Goal: Information Seeking & Learning: Compare options

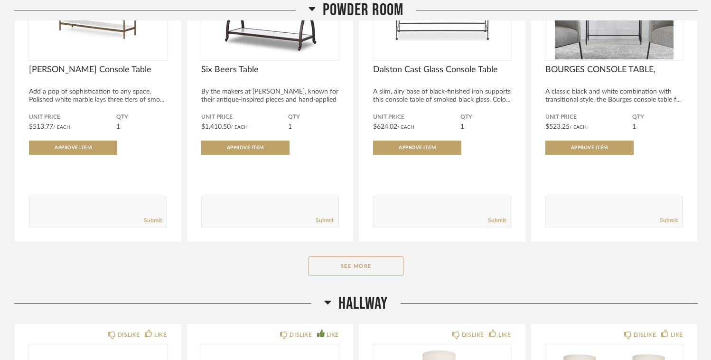
scroll to position [682, 0]
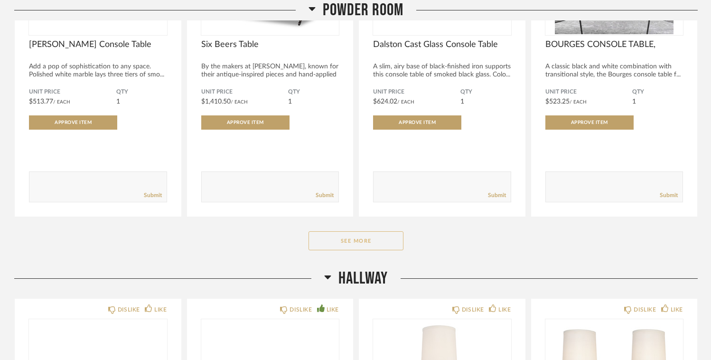
click at [359, 243] on button "See More" at bounding box center [355, 240] width 95 height 19
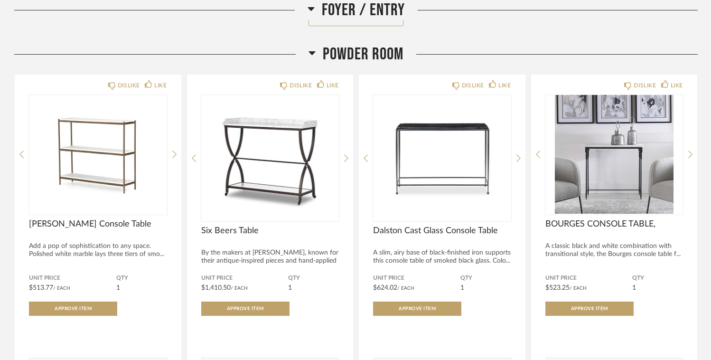
scroll to position [498, 0]
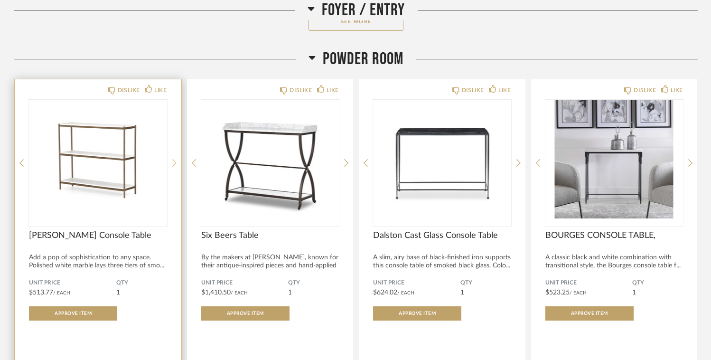
click at [174, 163] on icon at bounding box center [174, 163] width 4 height 9
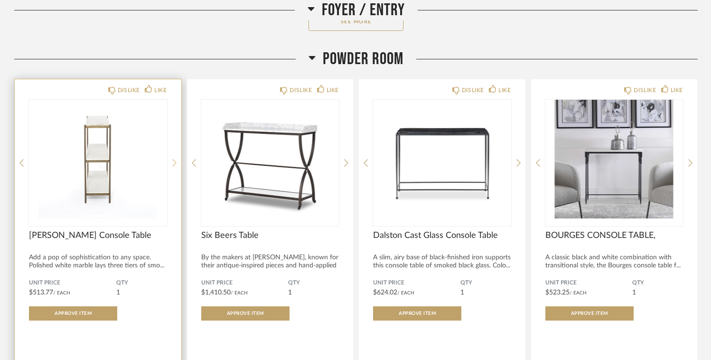
click at [174, 163] on icon at bounding box center [174, 163] width 4 height 9
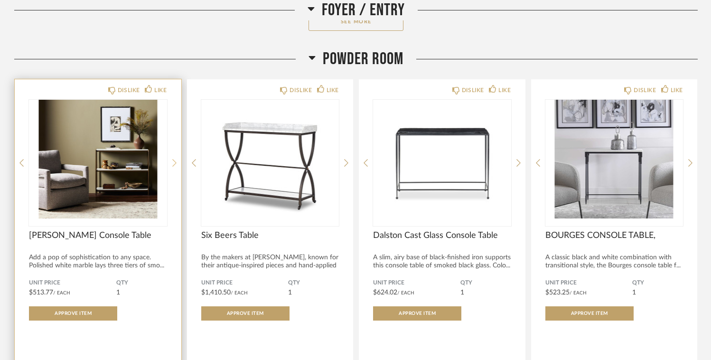
click at [174, 163] on icon at bounding box center [174, 163] width 4 height 9
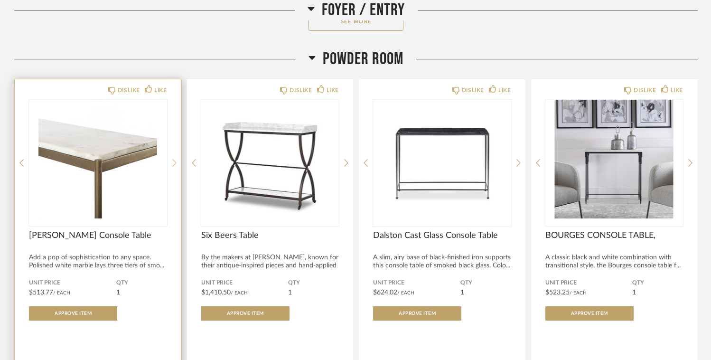
click at [174, 163] on icon at bounding box center [174, 163] width 4 height 9
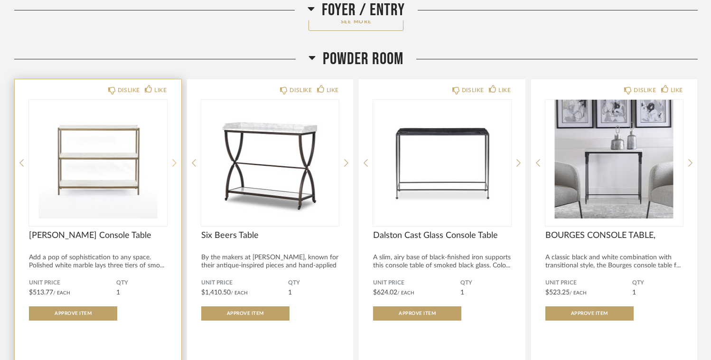
click at [174, 163] on icon at bounding box center [174, 163] width 4 height 9
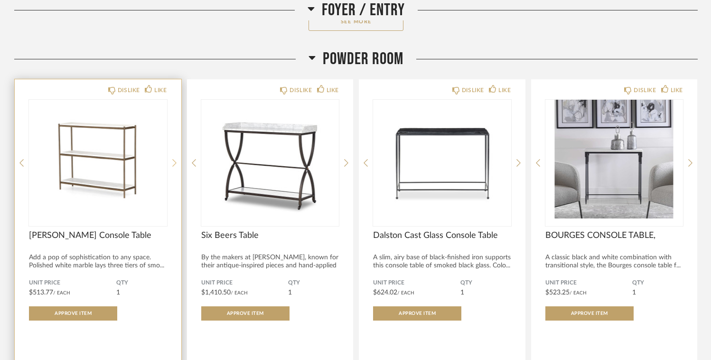
click at [174, 163] on icon at bounding box center [174, 163] width 4 height 9
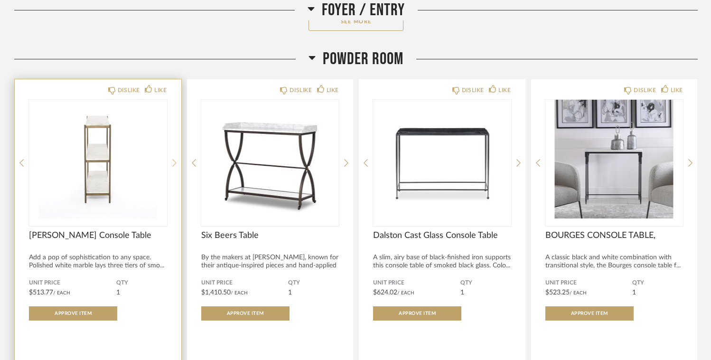
click at [174, 163] on icon at bounding box center [174, 163] width 4 height 9
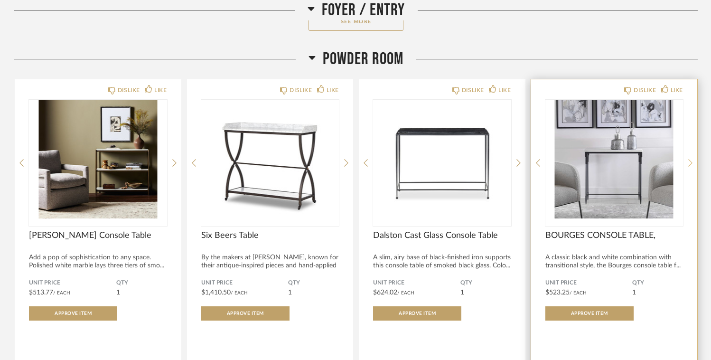
click at [691, 164] on icon at bounding box center [690, 163] width 4 height 8
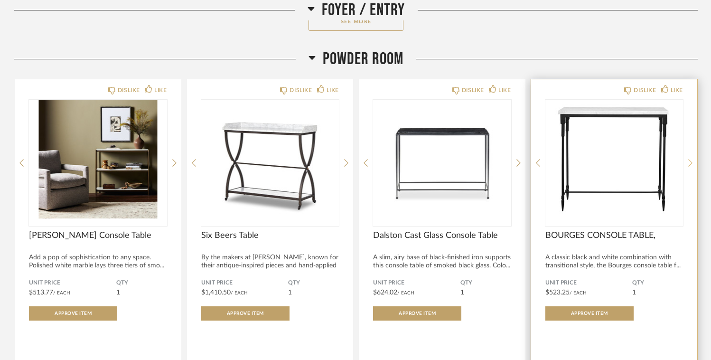
click at [691, 164] on icon at bounding box center [690, 163] width 4 height 8
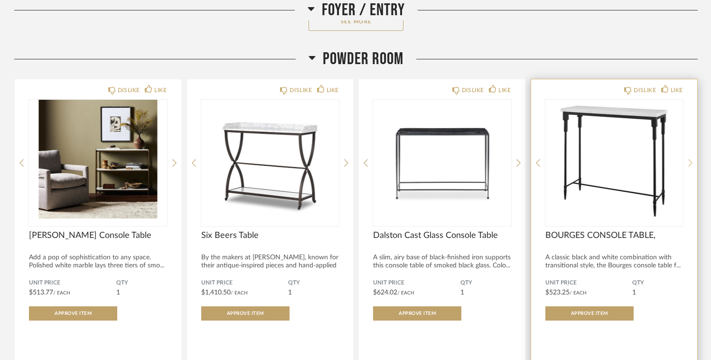
click at [691, 164] on icon at bounding box center [690, 163] width 4 height 8
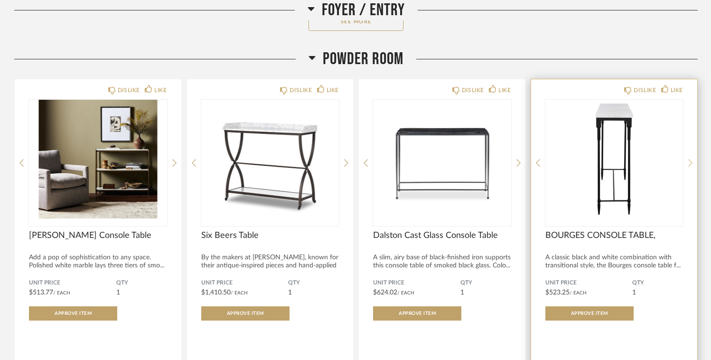
click at [691, 164] on icon at bounding box center [690, 163] width 4 height 8
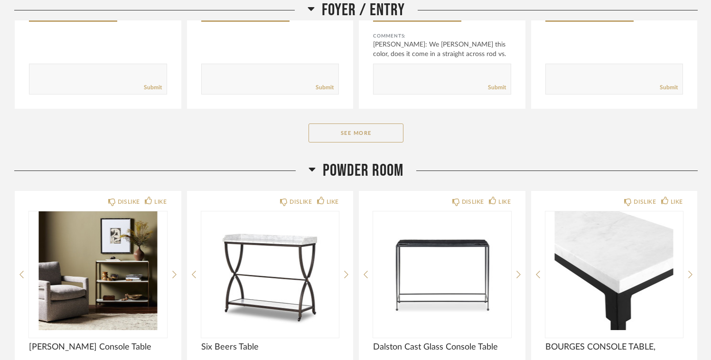
scroll to position [394, 0]
click at [352, 131] on button "See More" at bounding box center [355, 132] width 95 height 19
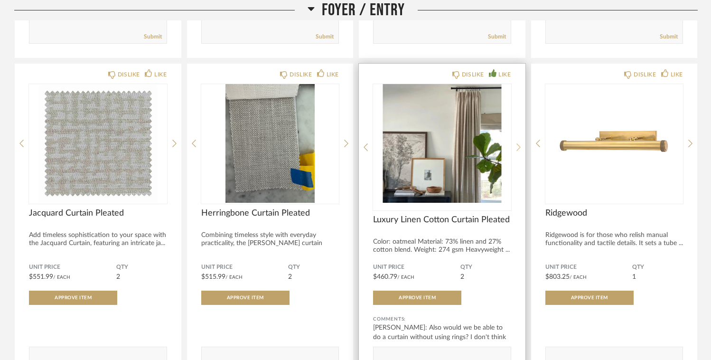
scroll to position [462, 0]
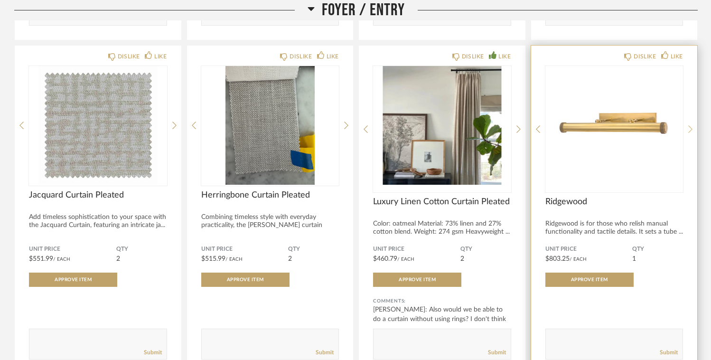
click at [690, 129] on icon at bounding box center [690, 129] width 4 height 9
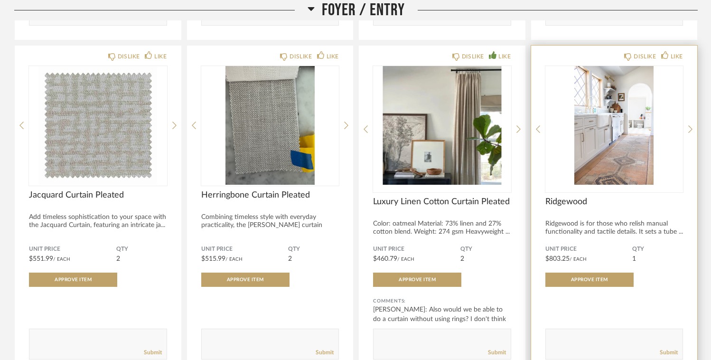
click at [604, 114] on img "1" at bounding box center [614, 125] width 138 height 119
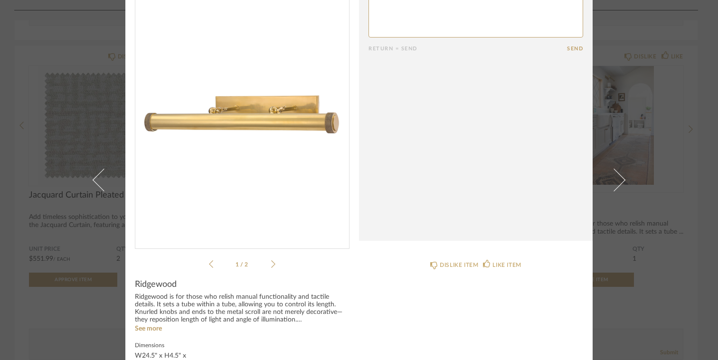
scroll to position [47, 0]
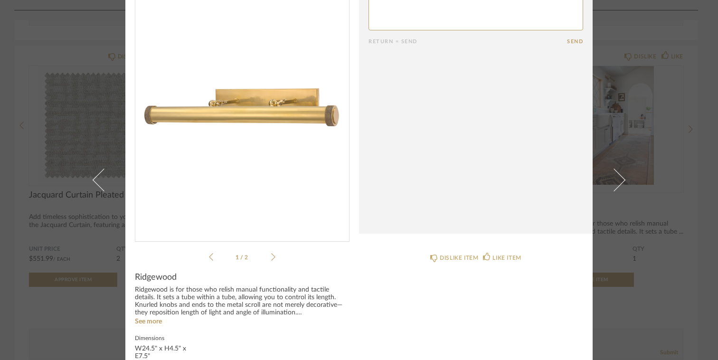
click at [271, 253] on icon at bounding box center [273, 256] width 4 height 9
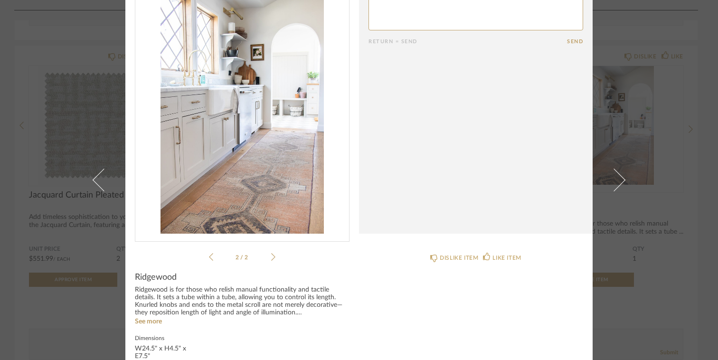
click at [271, 253] on icon at bounding box center [273, 256] width 4 height 9
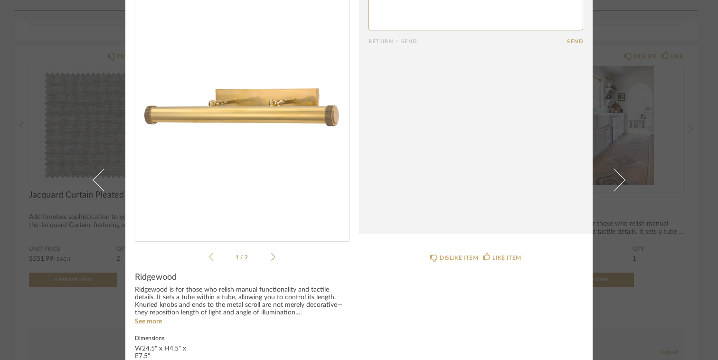
click at [271, 253] on icon at bounding box center [273, 256] width 4 height 9
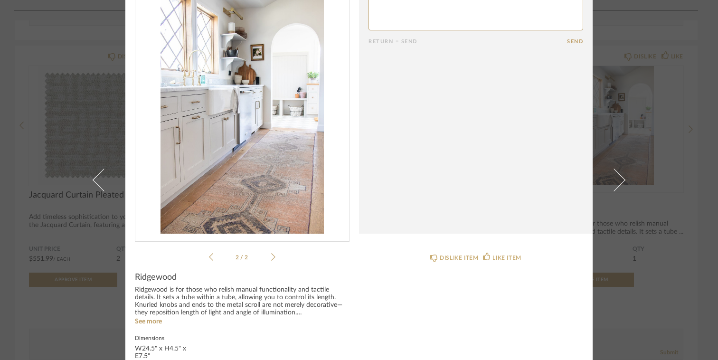
click at [271, 253] on icon at bounding box center [273, 256] width 4 height 9
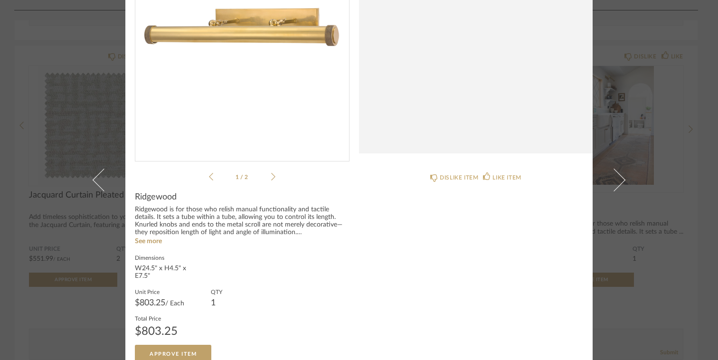
scroll to position [126, 0]
click at [396, 122] on cpp-summary-comments "Return = Send Send" at bounding box center [475, 14] width 233 height 280
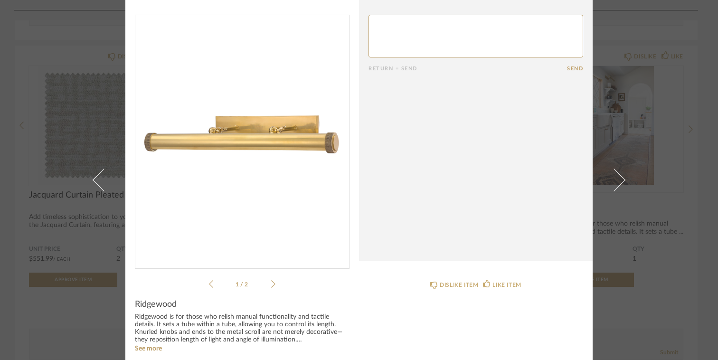
scroll to position [0, 0]
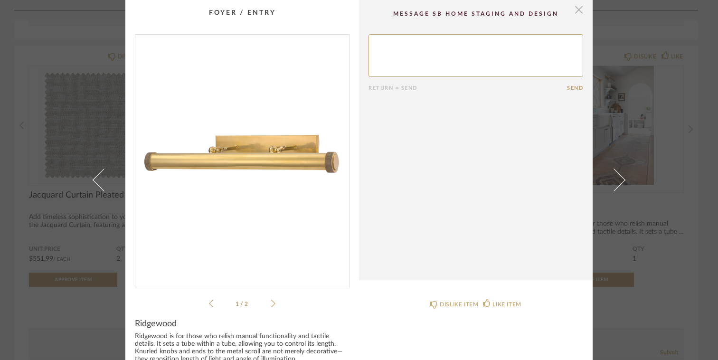
click at [577, 7] on span "button" at bounding box center [578, 9] width 19 height 19
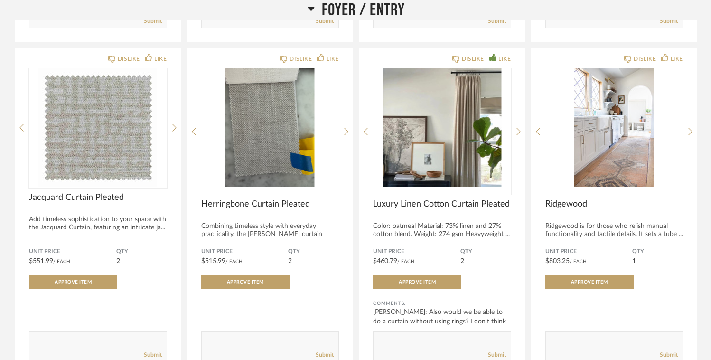
scroll to position [459, 0]
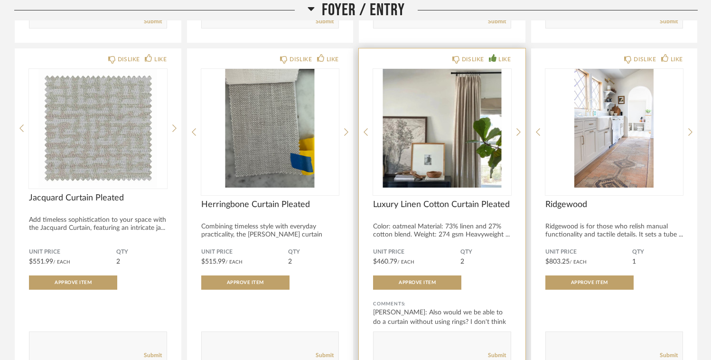
click at [448, 137] on img "0" at bounding box center [442, 128] width 138 height 119
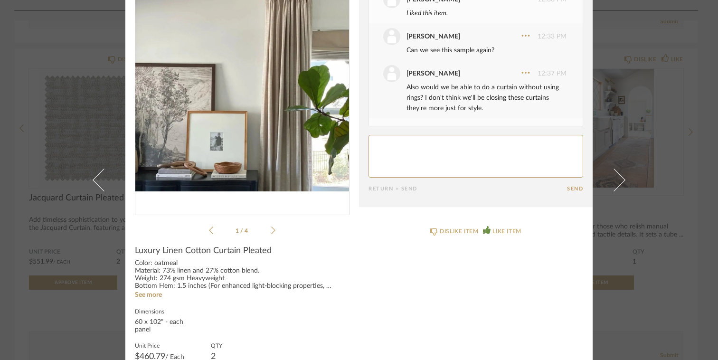
scroll to position [0, 0]
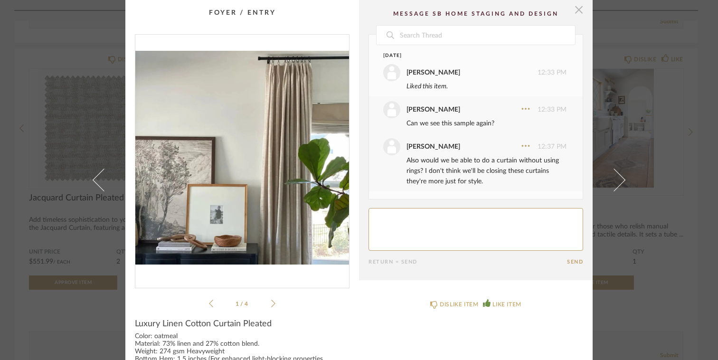
click at [577, 10] on span "button" at bounding box center [578, 9] width 19 height 19
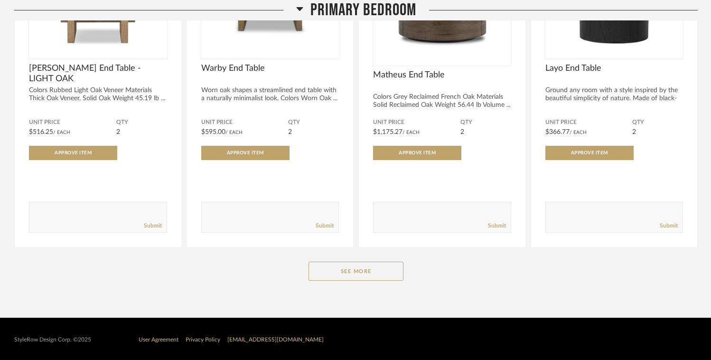
scroll to position [3827, 0]
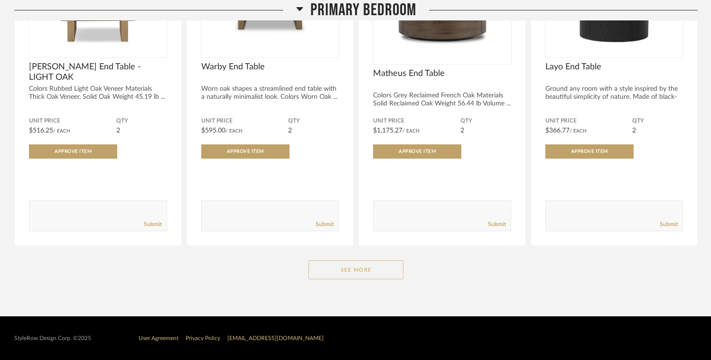
click at [361, 270] on button "See More" at bounding box center [355, 269] width 95 height 19
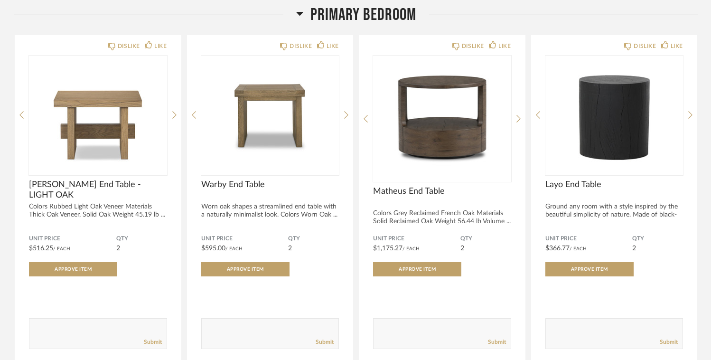
scroll to position [3717, 0]
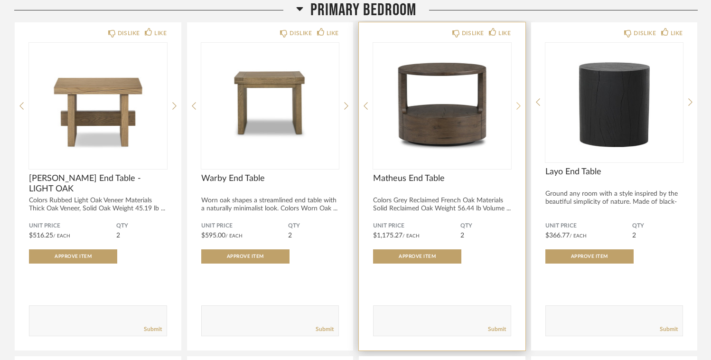
click at [516, 110] on icon at bounding box center [518, 106] width 4 height 9
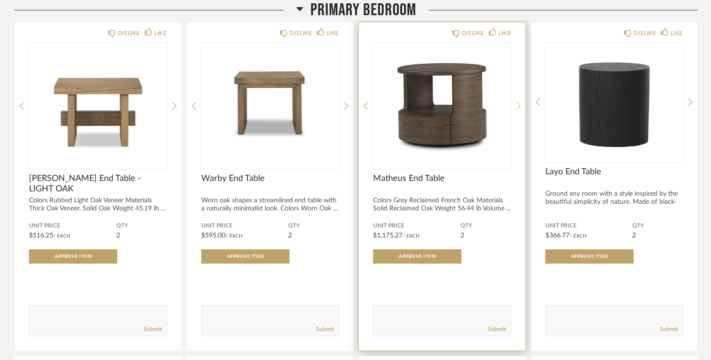
click at [516, 110] on icon at bounding box center [518, 106] width 4 height 9
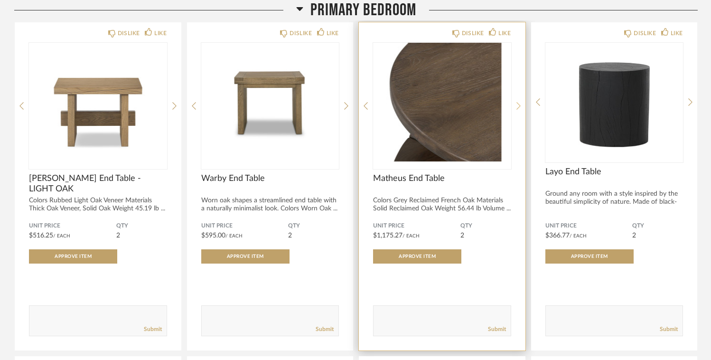
click at [516, 110] on icon at bounding box center [518, 106] width 4 height 9
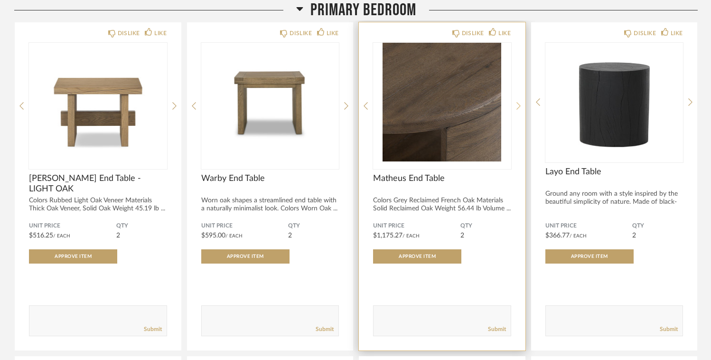
click at [516, 110] on icon at bounding box center [518, 106] width 4 height 9
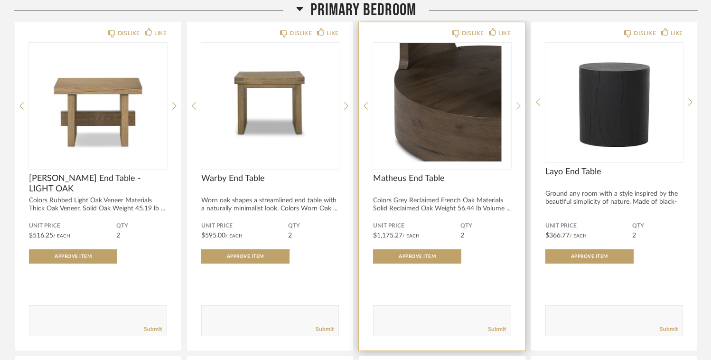
click at [516, 110] on icon at bounding box center [518, 106] width 4 height 9
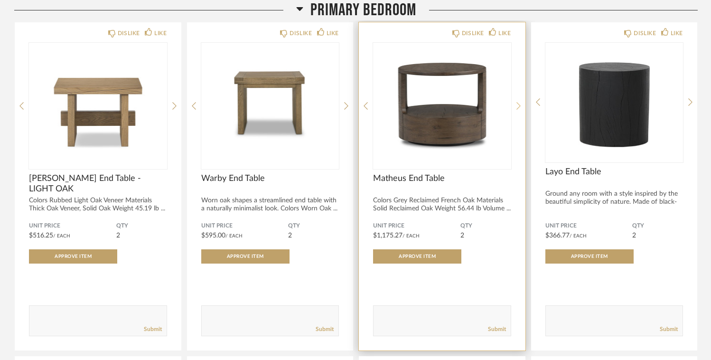
click at [516, 110] on icon at bounding box center [518, 106] width 4 height 9
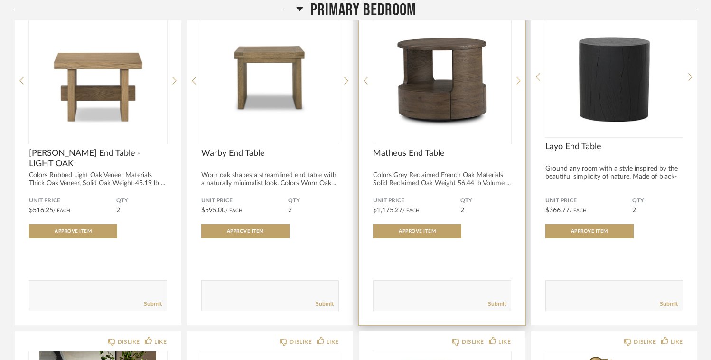
scroll to position [3743, 0]
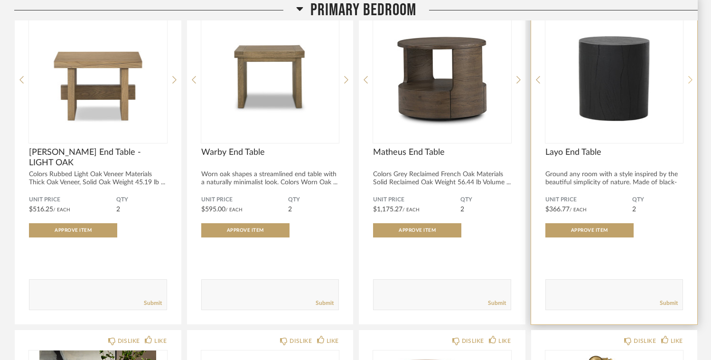
click at [690, 81] on icon at bounding box center [690, 79] width 4 height 9
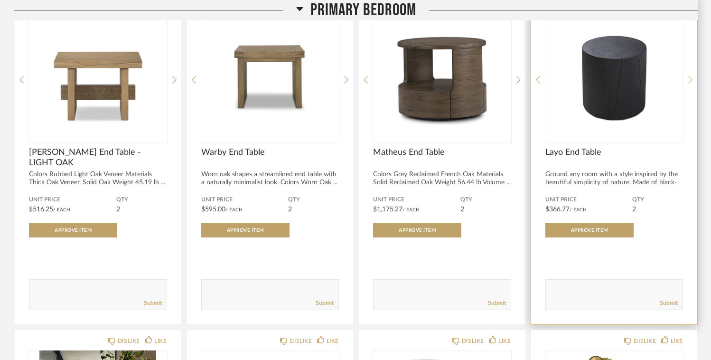
click at [690, 81] on icon at bounding box center [690, 79] width 4 height 9
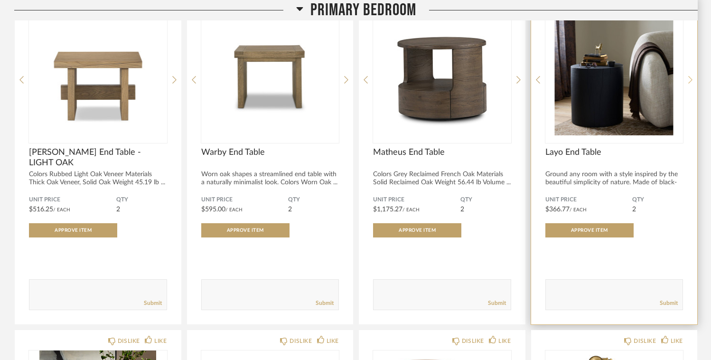
click at [690, 81] on icon at bounding box center [690, 79] width 4 height 9
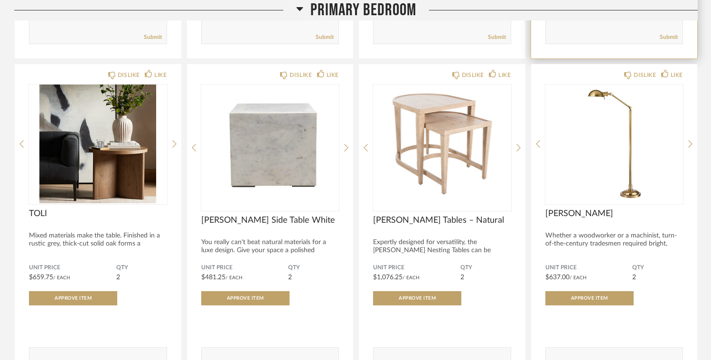
scroll to position [4034, 0]
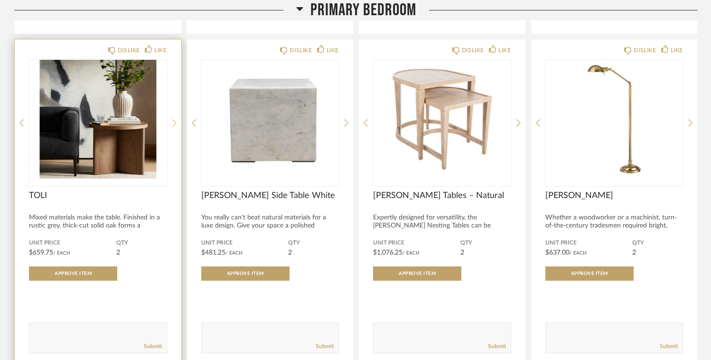
click at [174, 127] on icon at bounding box center [174, 123] width 4 height 9
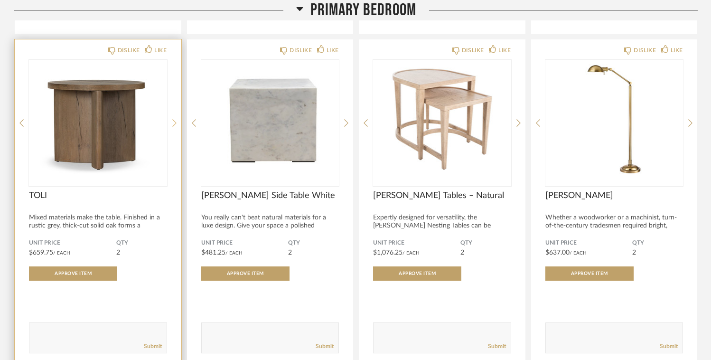
click at [174, 127] on icon at bounding box center [174, 123] width 4 height 9
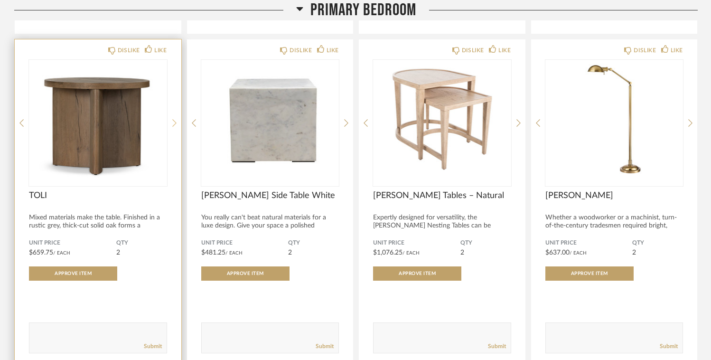
click at [174, 127] on icon at bounding box center [174, 123] width 4 height 9
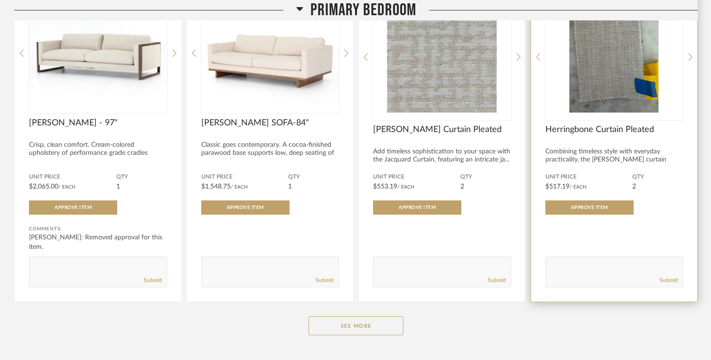
scroll to position [5164, 0]
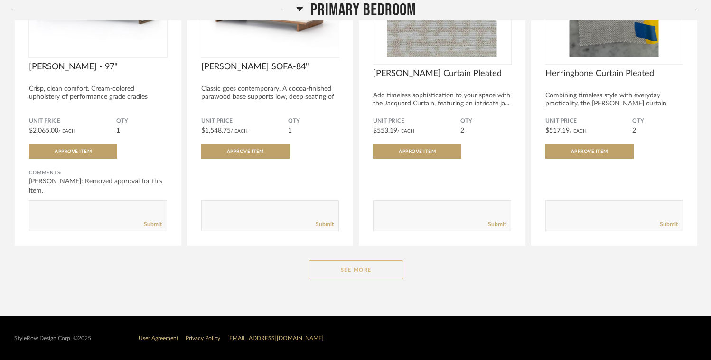
click at [370, 273] on button "See More" at bounding box center [355, 269] width 95 height 19
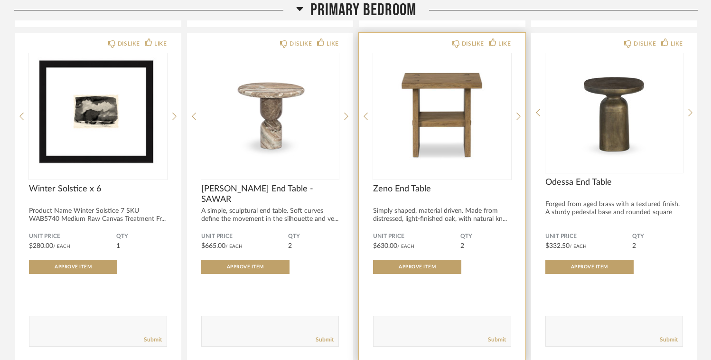
scroll to position [5719, 0]
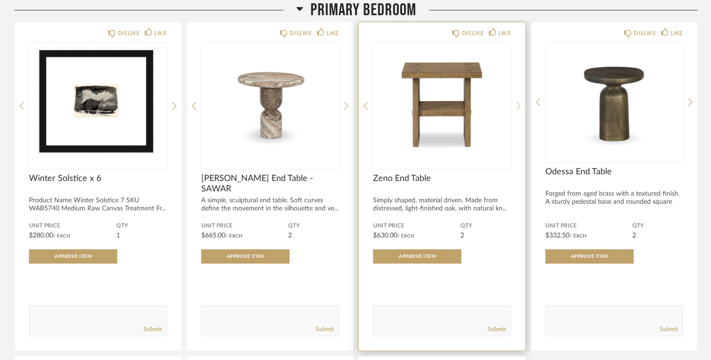
click at [518, 110] on icon at bounding box center [518, 106] width 4 height 9
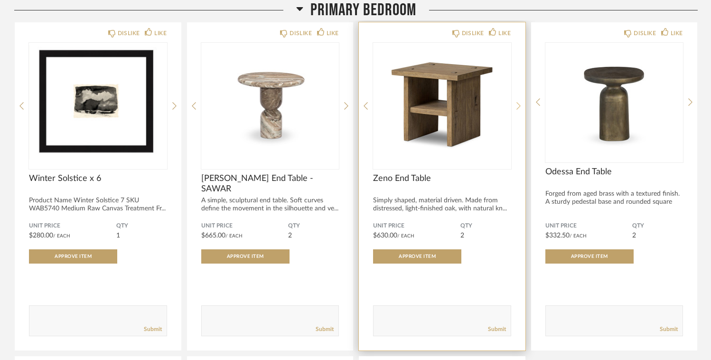
click at [518, 110] on icon at bounding box center [518, 106] width 4 height 9
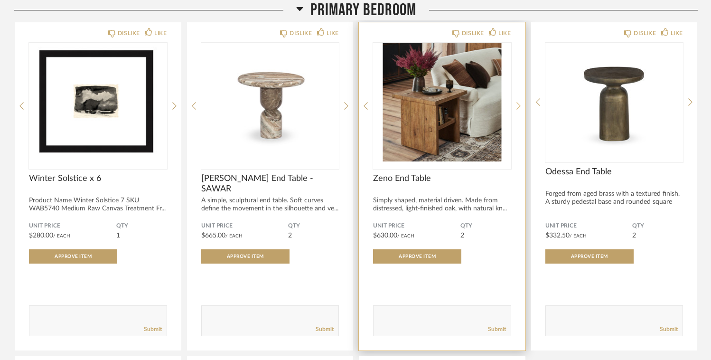
click at [518, 110] on icon at bounding box center [518, 106] width 4 height 9
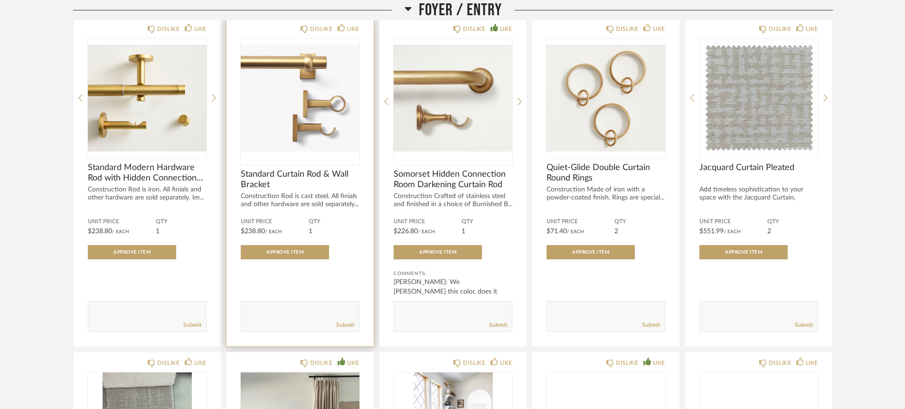
scroll to position [155, 0]
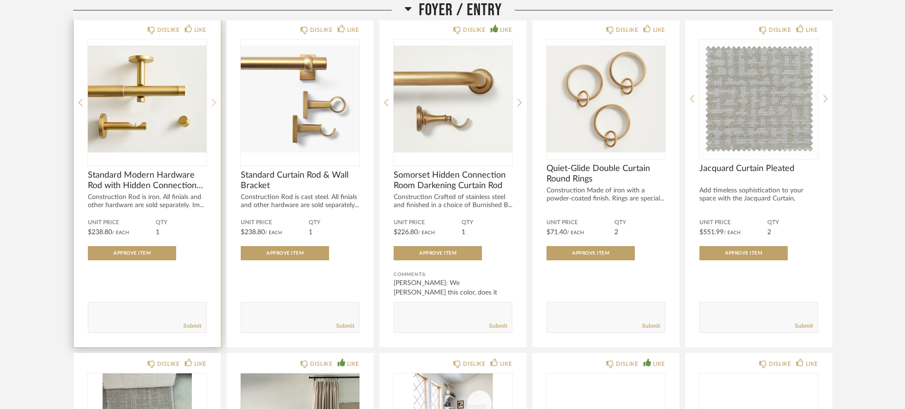
click at [215, 102] on icon at bounding box center [214, 102] width 4 height 9
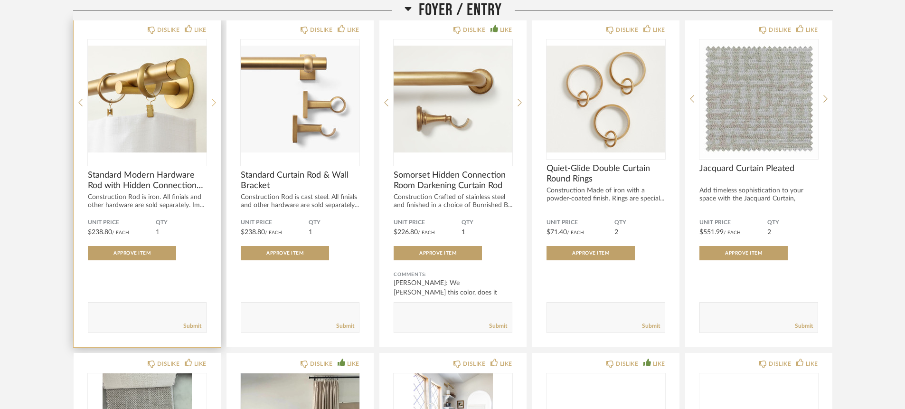
click at [215, 102] on icon at bounding box center [214, 102] width 4 height 9
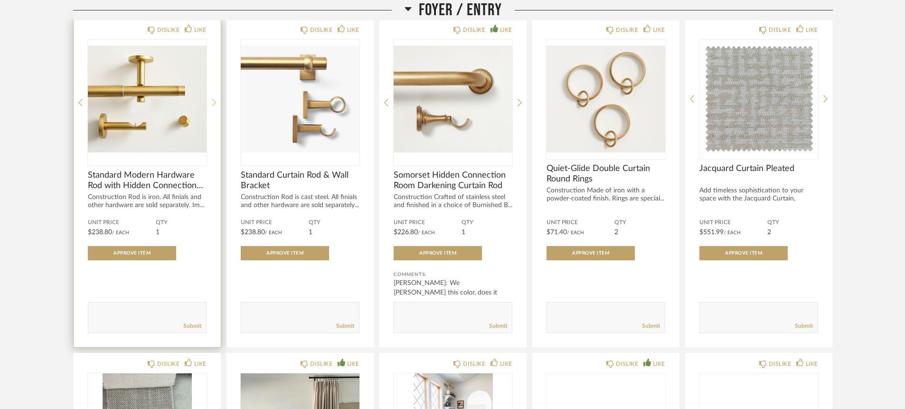
click at [215, 102] on icon at bounding box center [214, 102] width 4 height 9
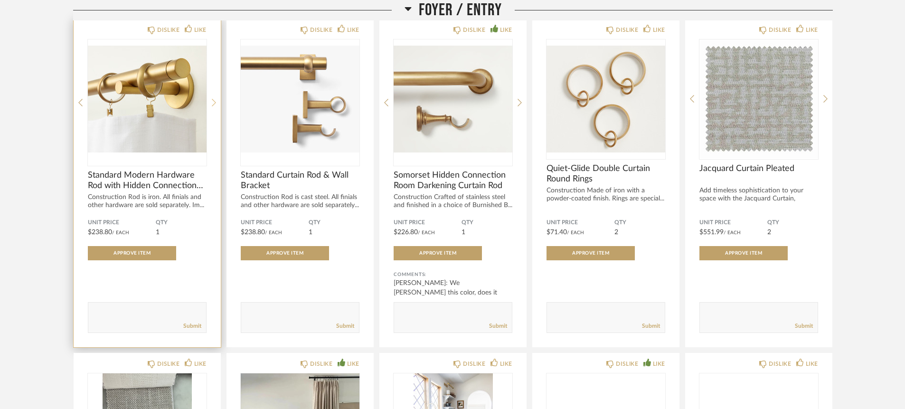
click at [215, 102] on icon at bounding box center [214, 102] width 4 height 9
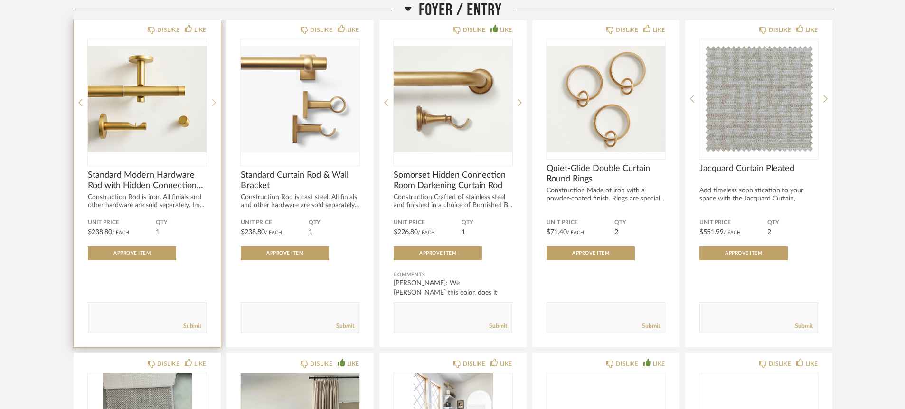
click at [215, 102] on icon at bounding box center [214, 102] width 4 height 9
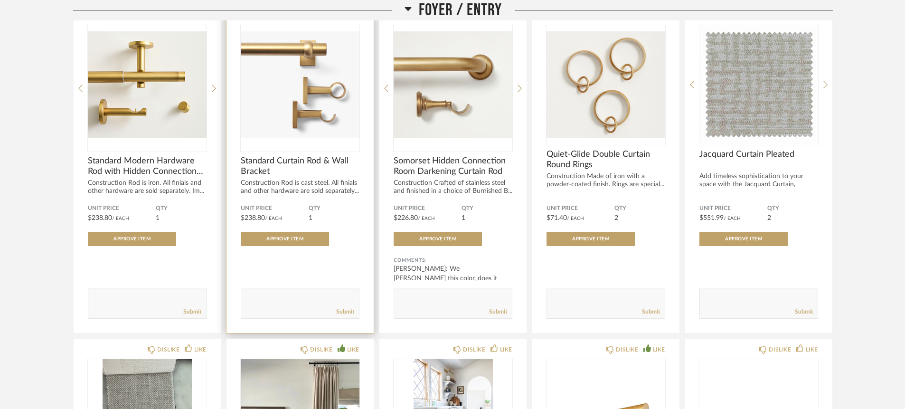
scroll to position [168, 0]
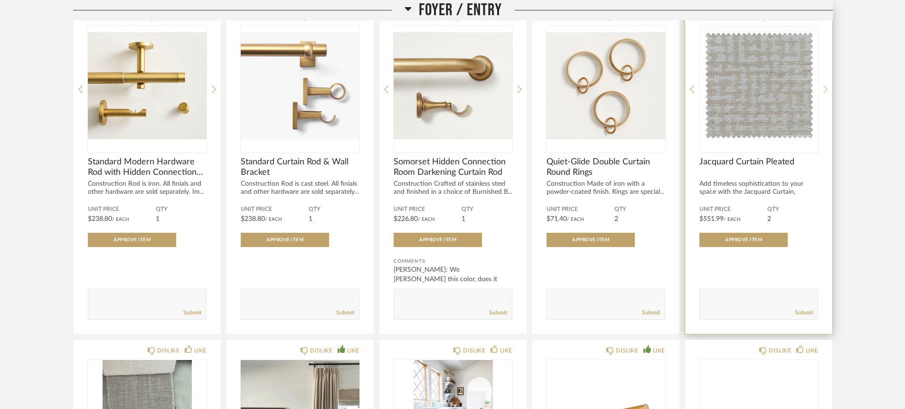
click at [710, 88] on icon at bounding box center [825, 89] width 4 height 9
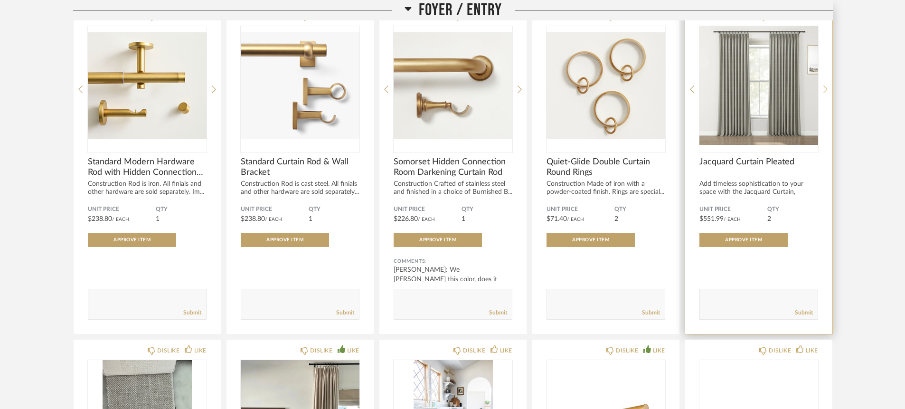
click at [710, 88] on icon at bounding box center [825, 89] width 4 height 8
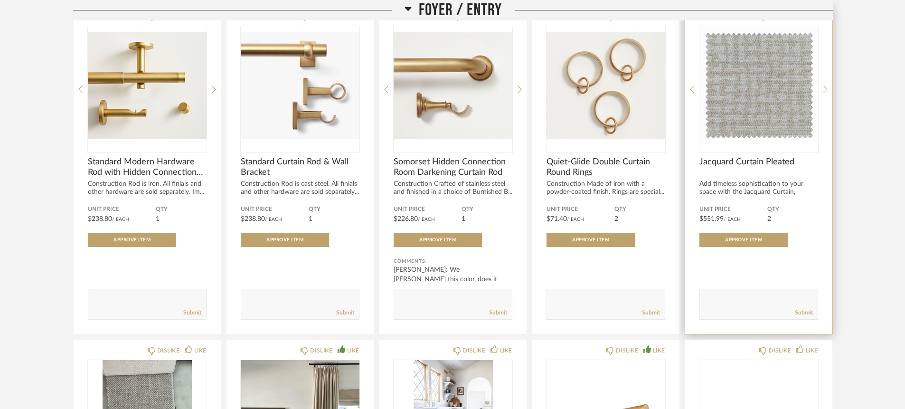
click at [710, 88] on icon at bounding box center [825, 89] width 4 height 8
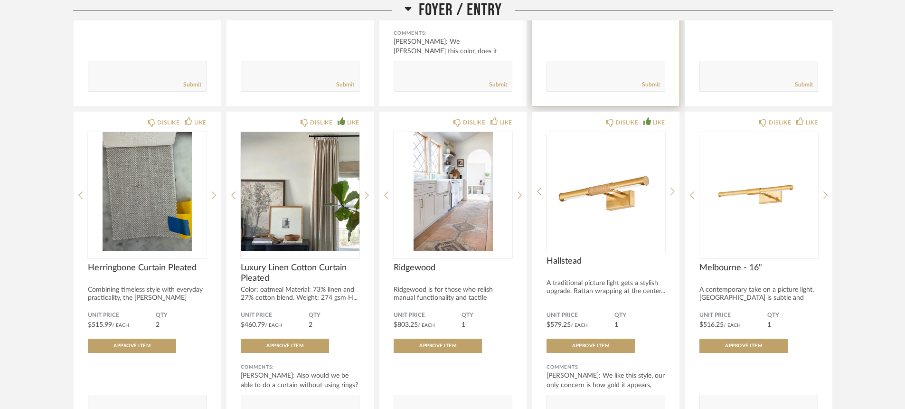
scroll to position [399, 0]
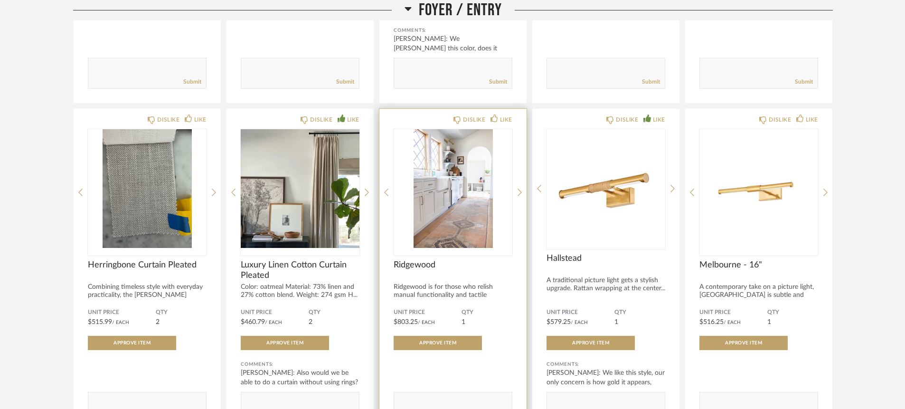
click at [447, 181] on img "1" at bounding box center [452, 188] width 119 height 119
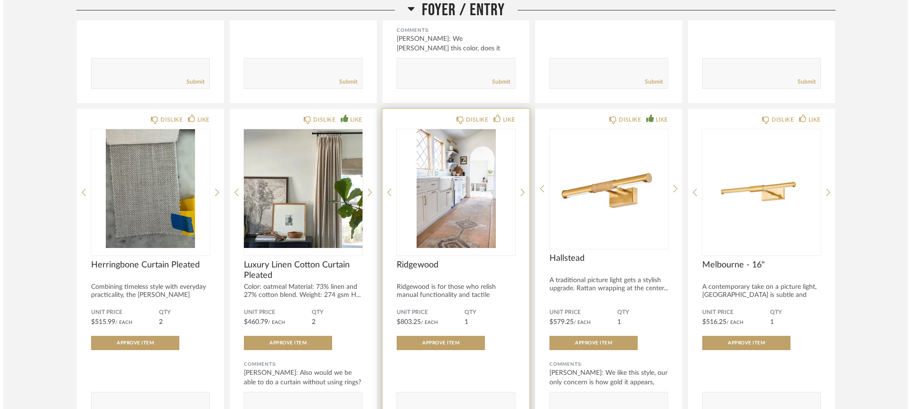
scroll to position [0, 0]
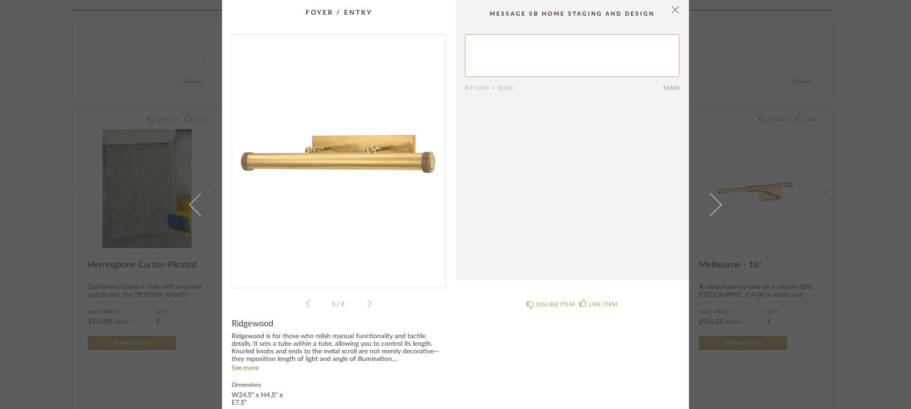
click at [368, 305] on icon at bounding box center [370, 303] width 4 height 9
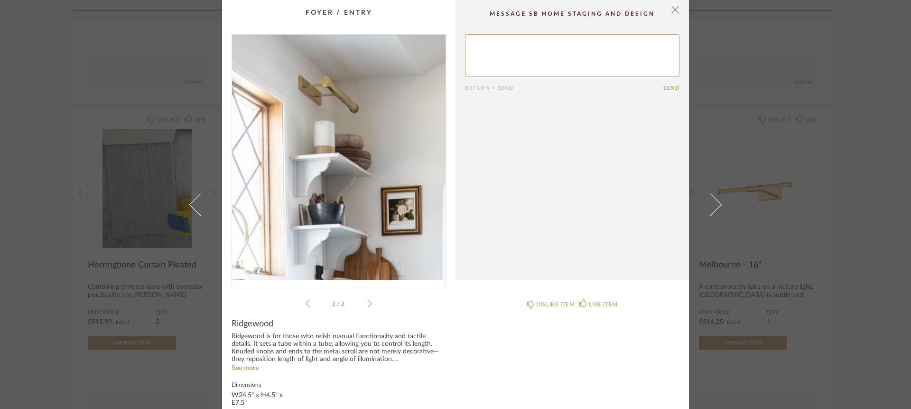
click at [330, 81] on img "1" at bounding box center [339, 157] width 214 height 245
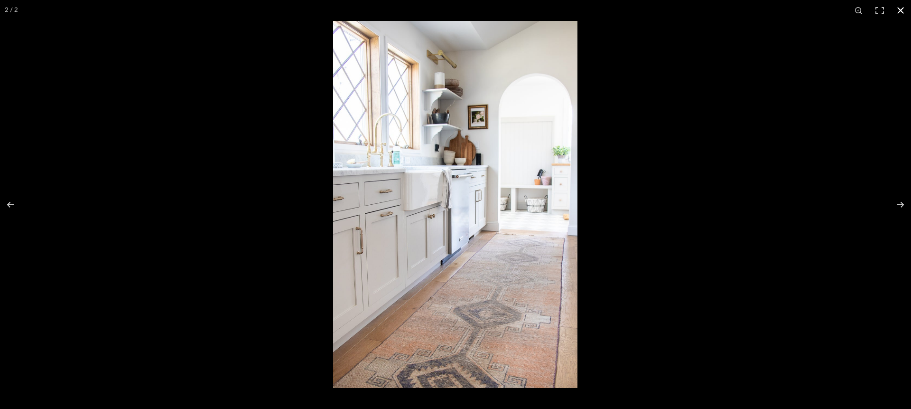
click at [625, 199] on div at bounding box center [788, 225] width 911 height 409
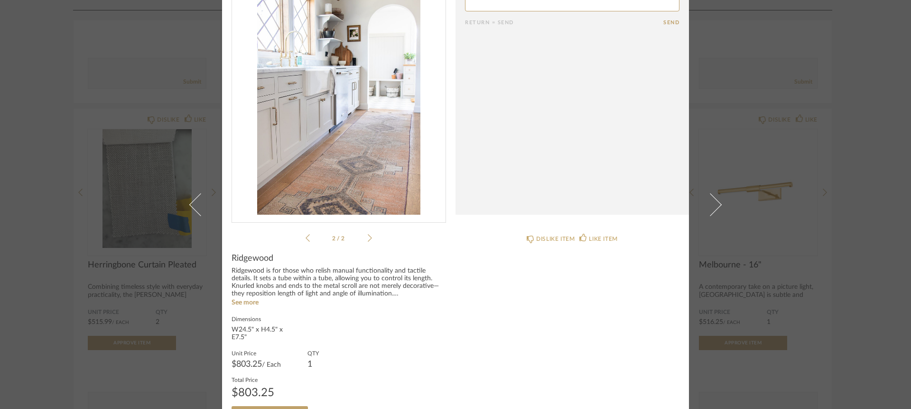
scroll to position [91, 0]
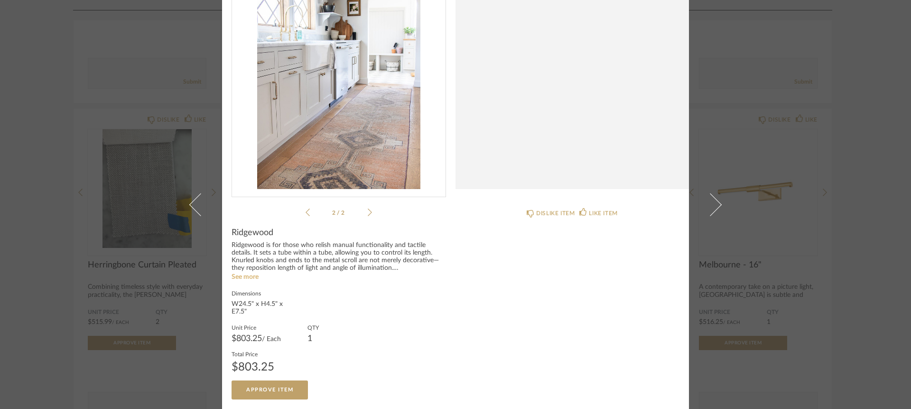
click at [241, 278] on link "See more" at bounding box center [245, 276] width 27 height 7
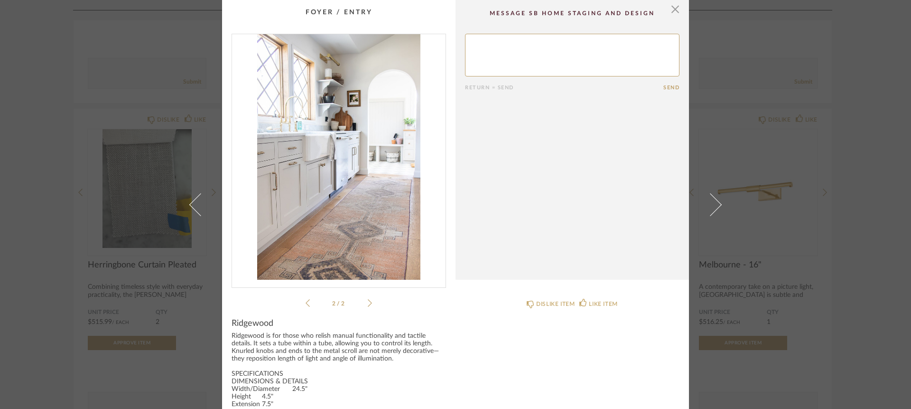
scroll to position [0, 0]
click at [669, 10] on span "button" at bounding box center [675, 9] width 19 height 19
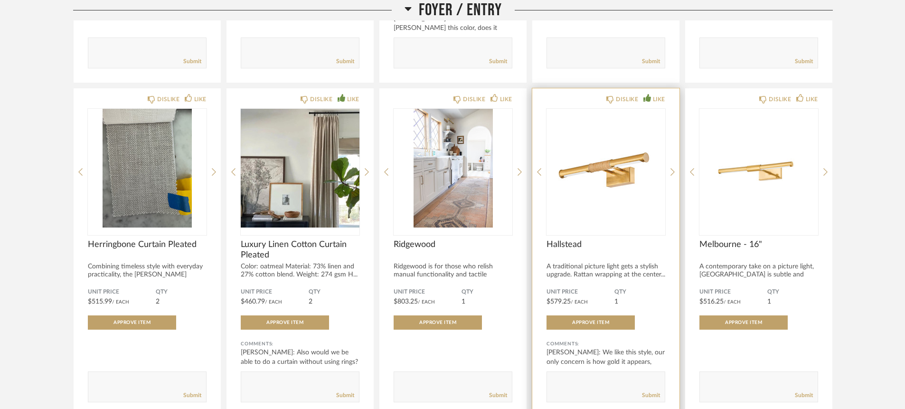
scroll to position [430, 0]
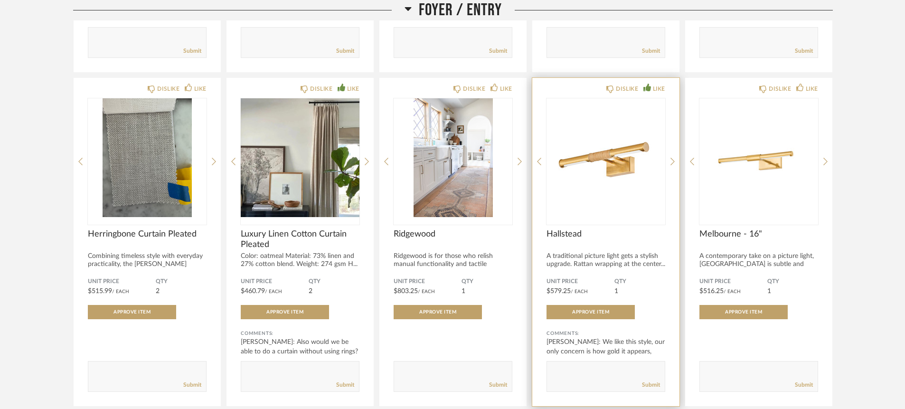
click at [612, 196] on img "0" at bounding box center [605, 157] width 119 height 119
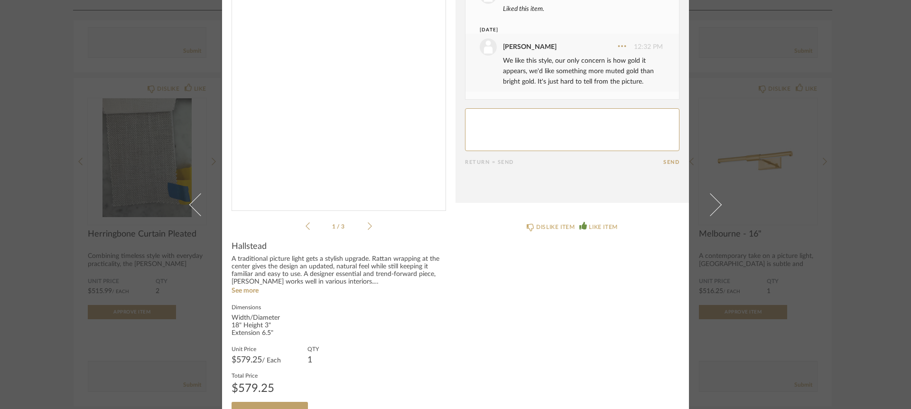
scroll to position [0, 0]
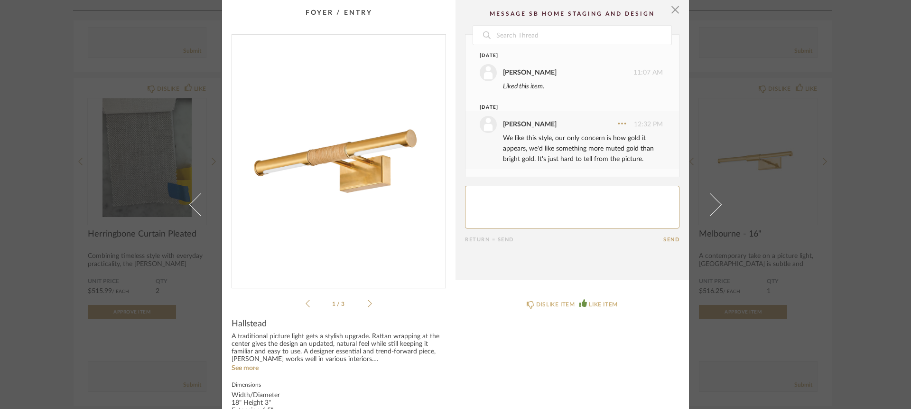
click at [368, 300] on icon at bounding box center [370, 303] width 4 height 8
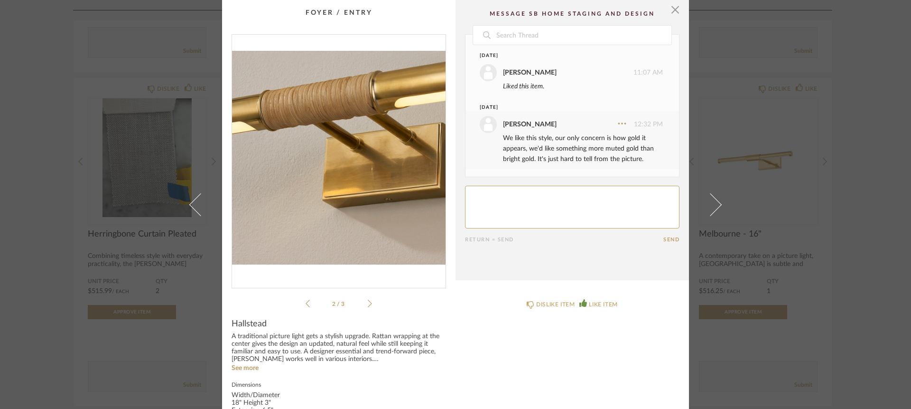
click at [368, 300] on icon at bounding box center [370, 303] width 4 height 8
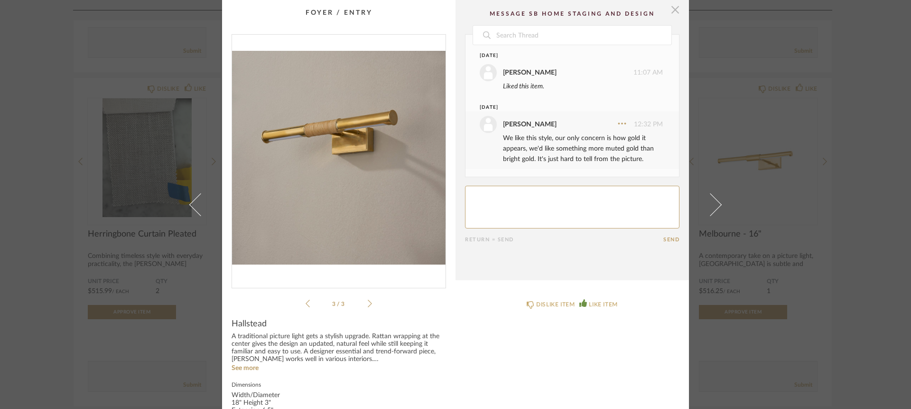
click at [672, 15] on span "button" at bounding box center [675, 9] width 19 height 19
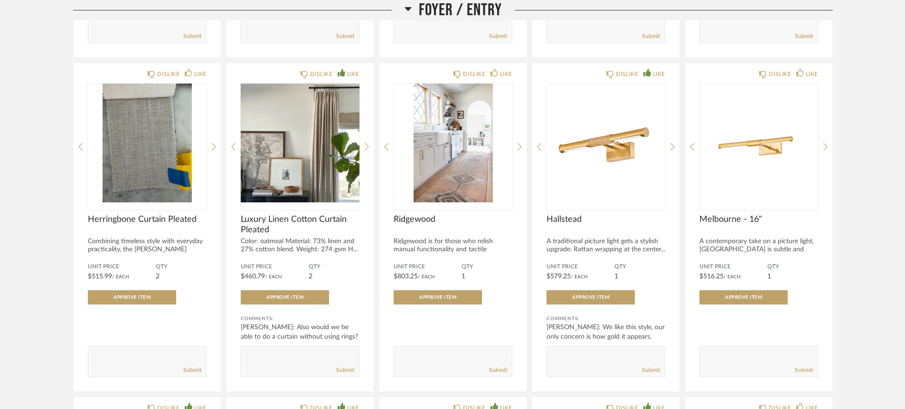
scroll to position [425, 0]
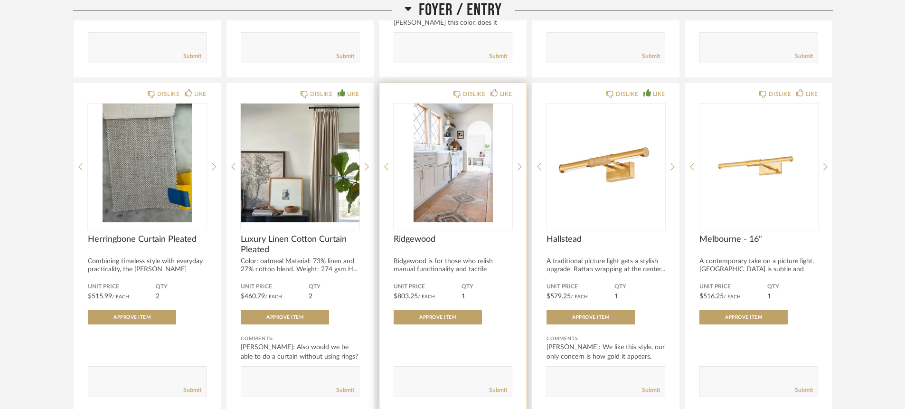
click at [405, 242] on span "Ridgewood" at bounding box center [452, 239] width 119 height 10
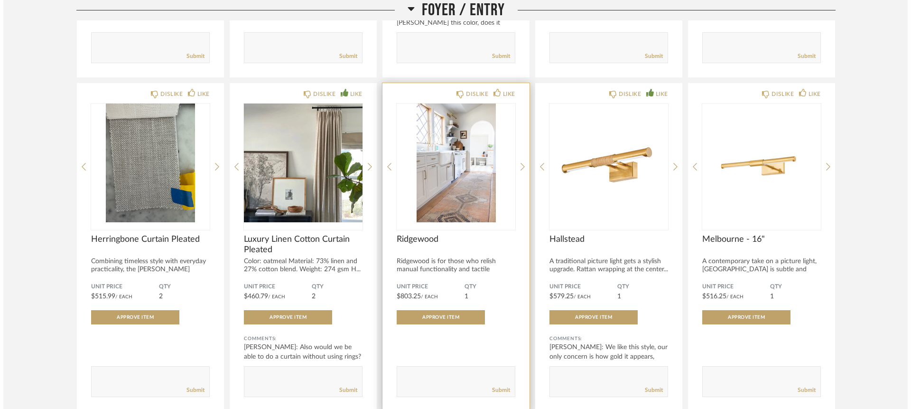
scroll to position [0, 0]
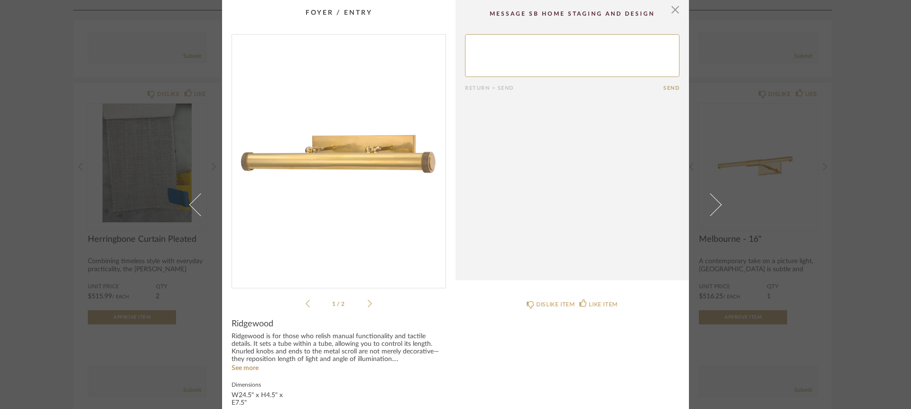
click at [232, 325] on span "Ridgewood" at bounding box center [253, 323] width 42 height 10
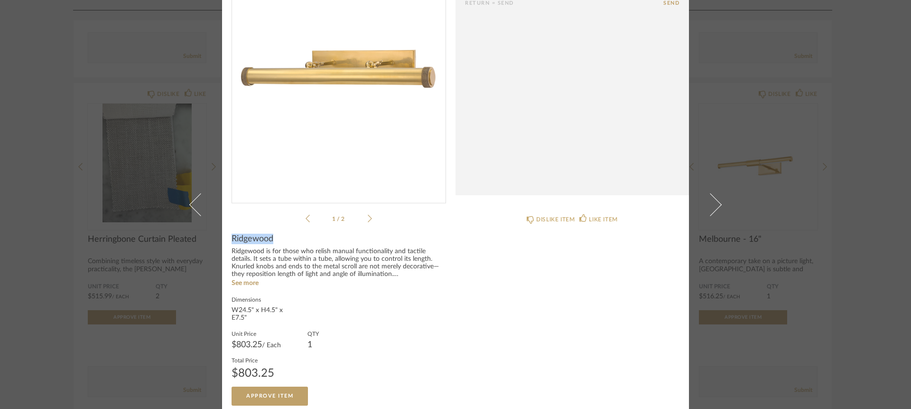
scroll to position [86, 0]
click at [246, 281] on link "See more" at bounding box center [245, 282] width 27 height 7
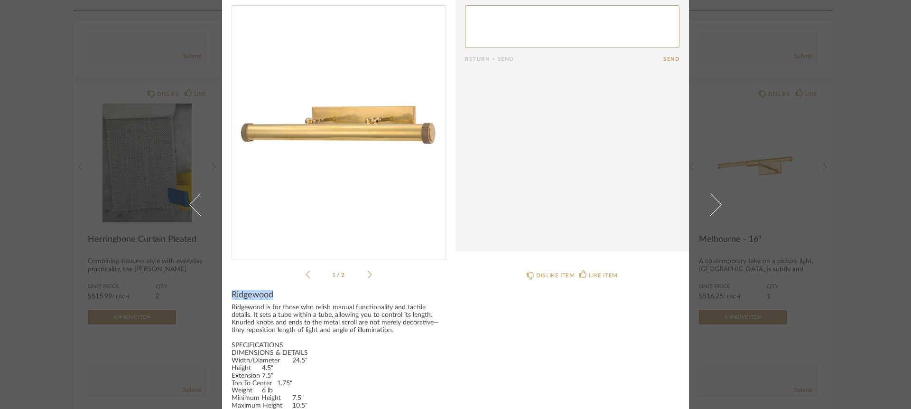
scroll to position [0, 0]
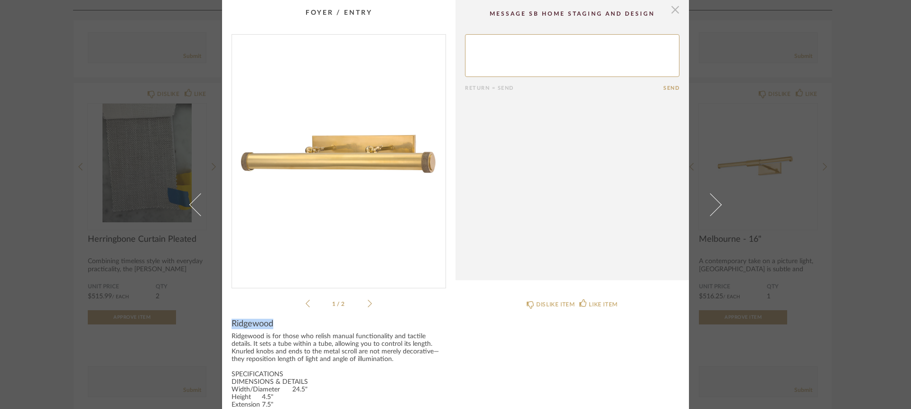
click at [672, 9] on span "button" at bounding box center [675, 9] width 19 height 19
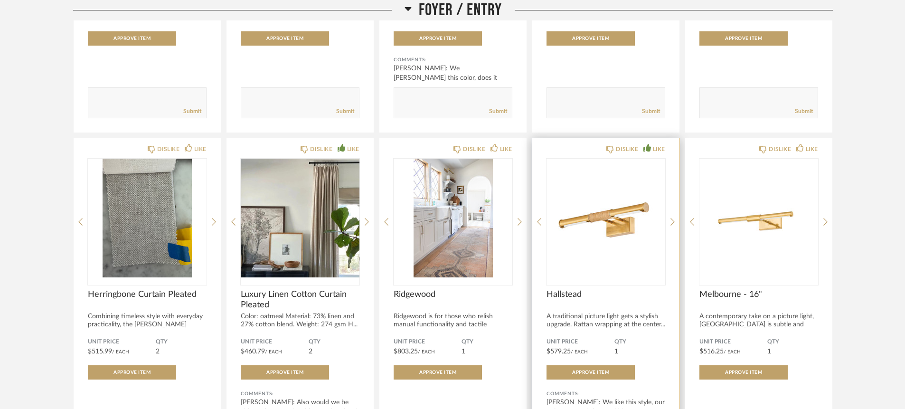
scroll to position [372, 0]
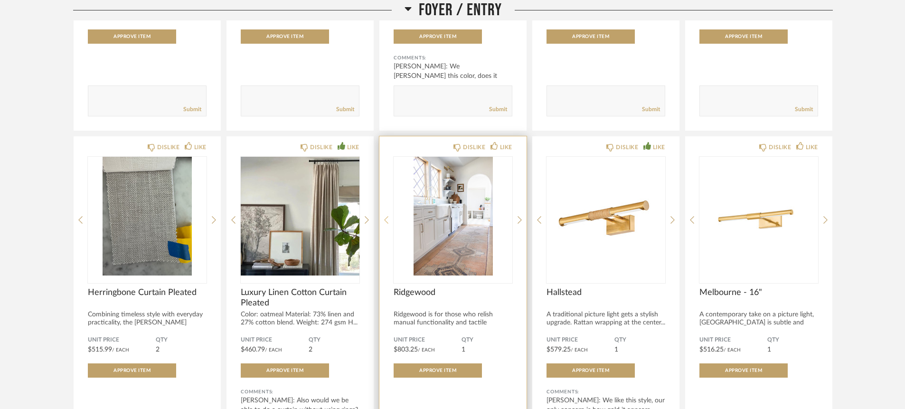
click at [388, 222] on icon at bounding box center [386, 219] width 4 height 9
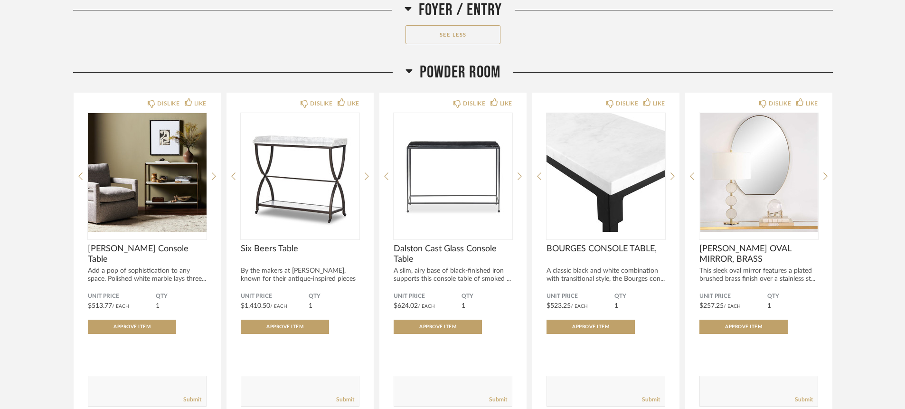
scroll to position [1158, 0]
